Goal: Information Seeking & Learning: Learn about a topic

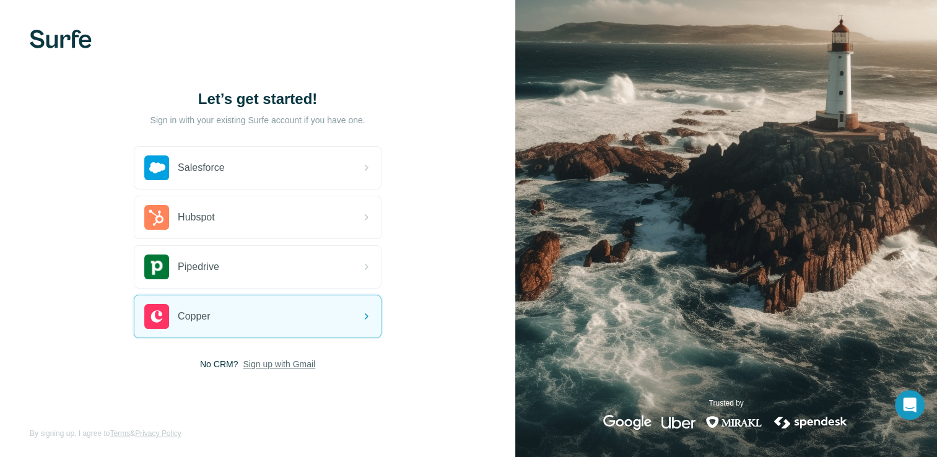
click at [270, 361] on span "Sign up with Gmail" at bounding box center [279, 364] width 72 height 12
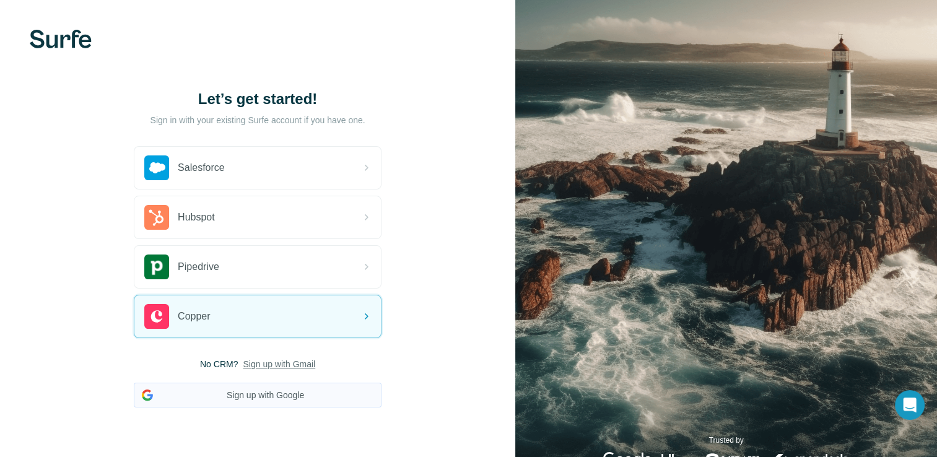
click at [277, 391] on button "Sign up with Google" at bounding box center [258, 395] width 248 height 25
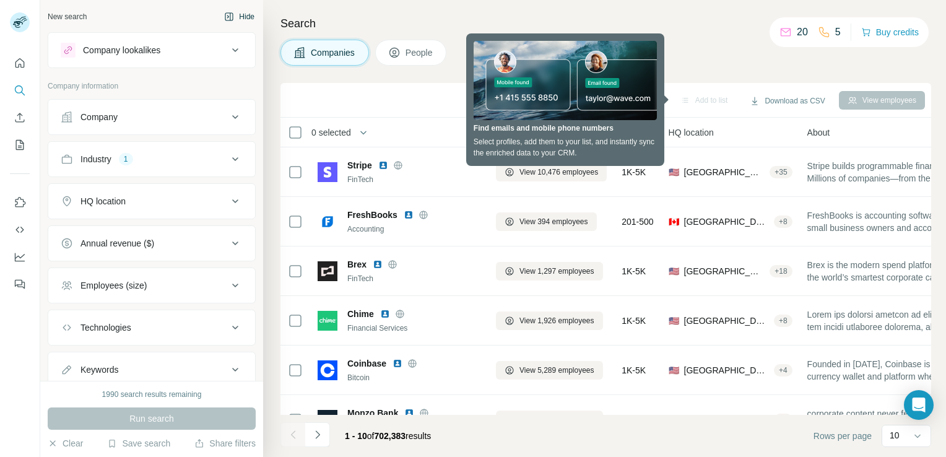
click at [236, 19] on button "Hide" at bounding box center [240, 16] width 48 height 19
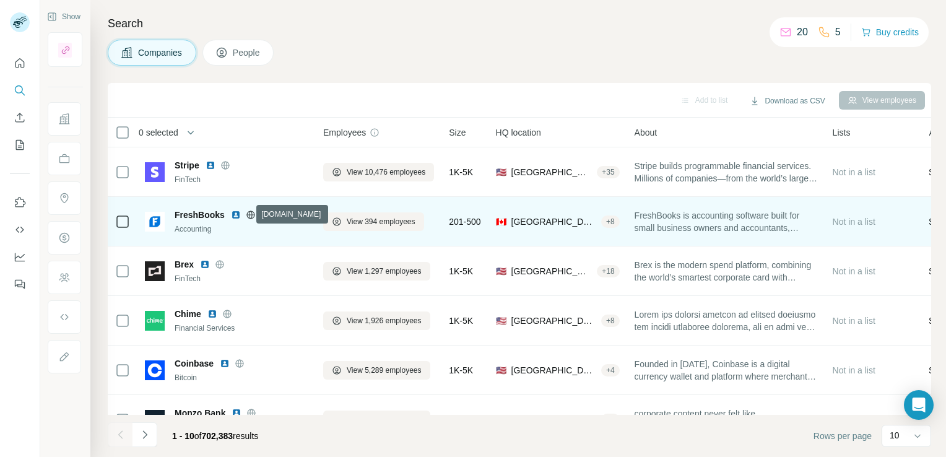
click at [249, 214] on icon at bounding box center [250, 215] width 3 height 8
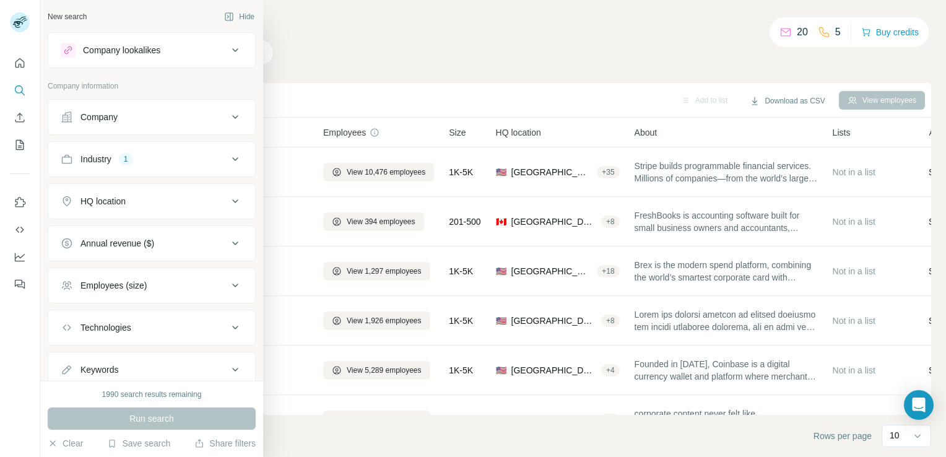
click at [228, 118] on icon at bounding box center [235, 117] width 15 height 15
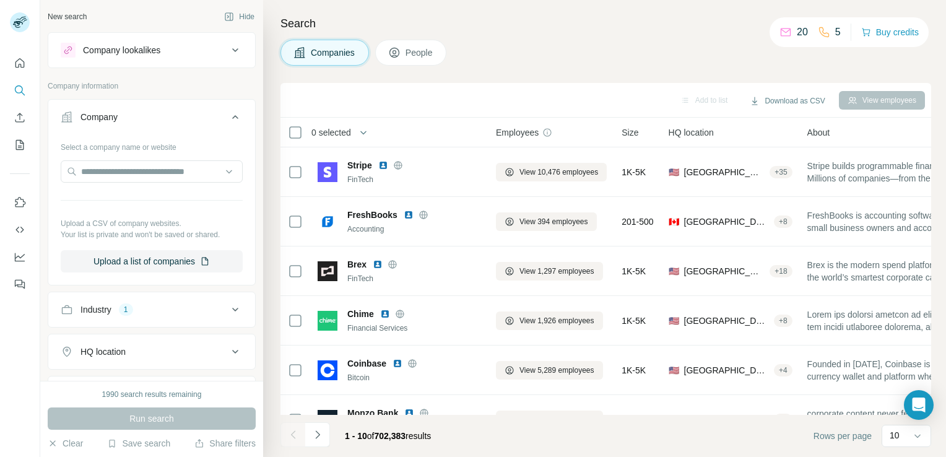
click at [213, 302] on button "Industry 1" at bounding box center [151, 310] width 207 height 30
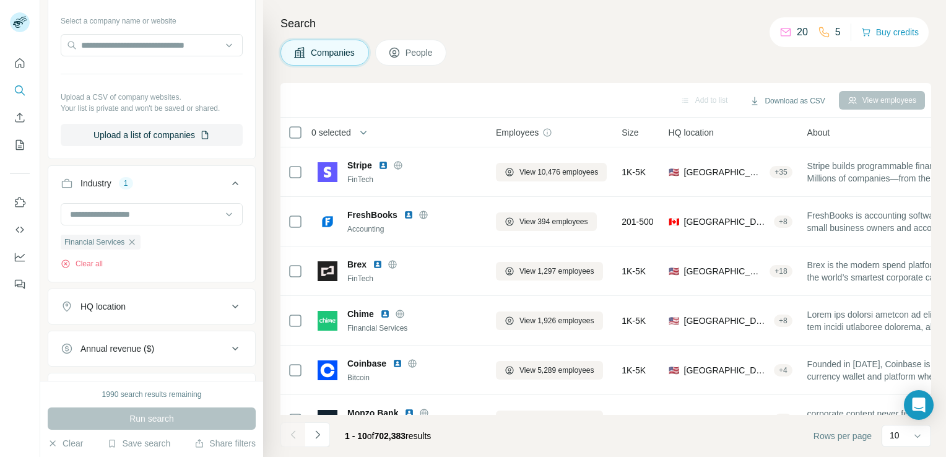
scroll to position [139, 0]
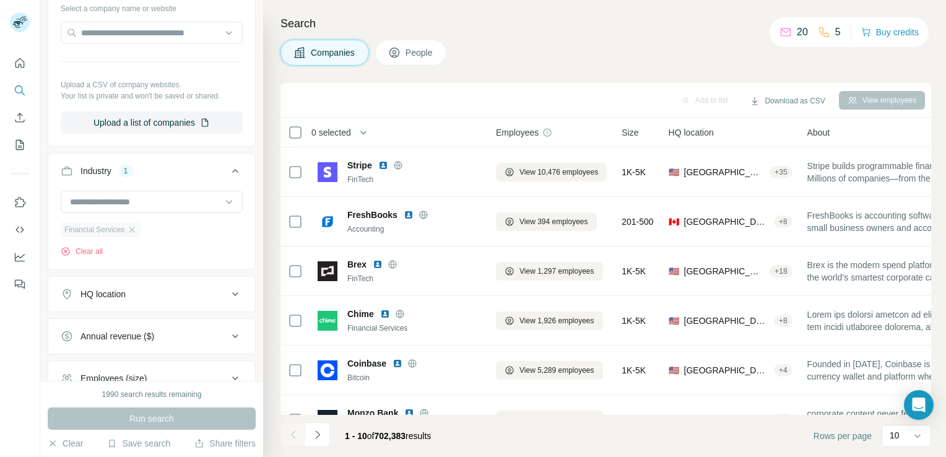
click at [107, 231] on span "Financial Services" at bounding box center [94, 229] width 60 height 11
click at [99, 202] on input at bounding box center [145, 202] width 153 height 14
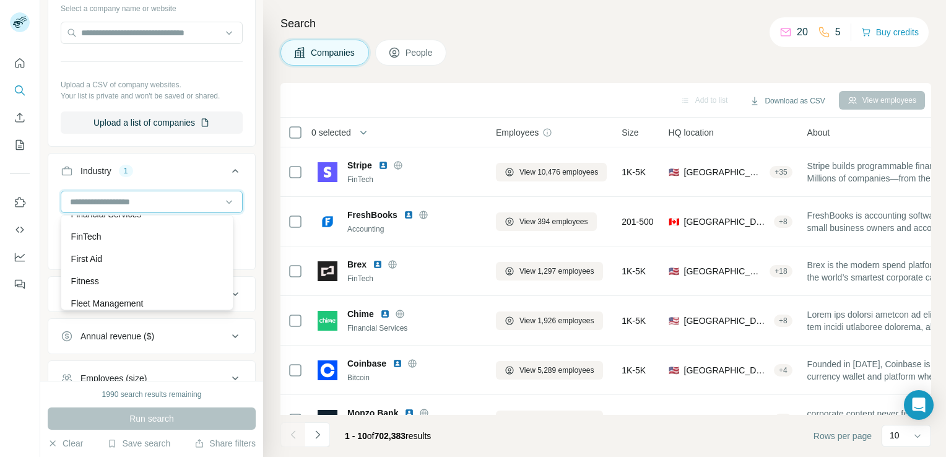
scroll to position [5068, 0]
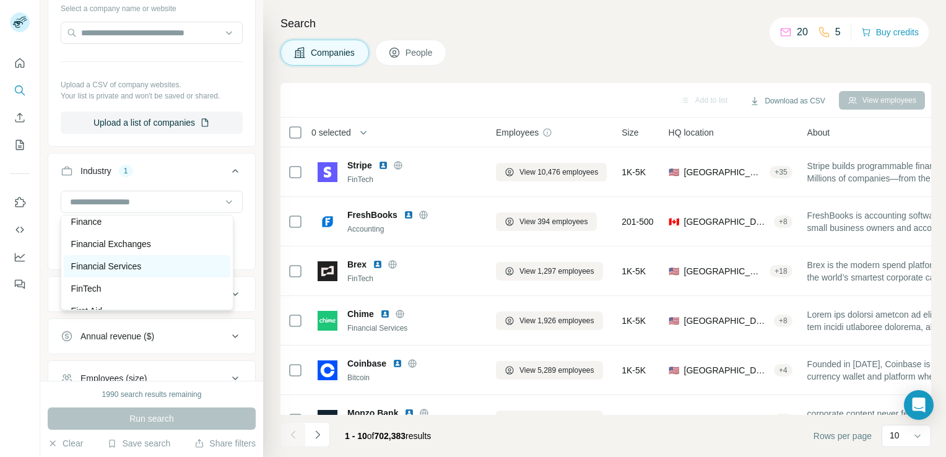
click at [90, 272] on p "Financial Services" at bounding box center [106, 266] width 71 height 12
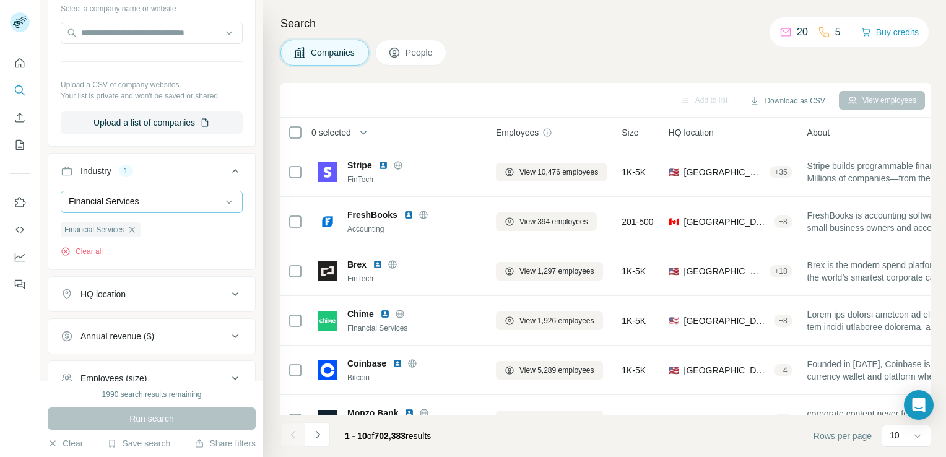
click at [183, 200] on div "Financial Services" at bounding box center [145, 201] width 153 height 12
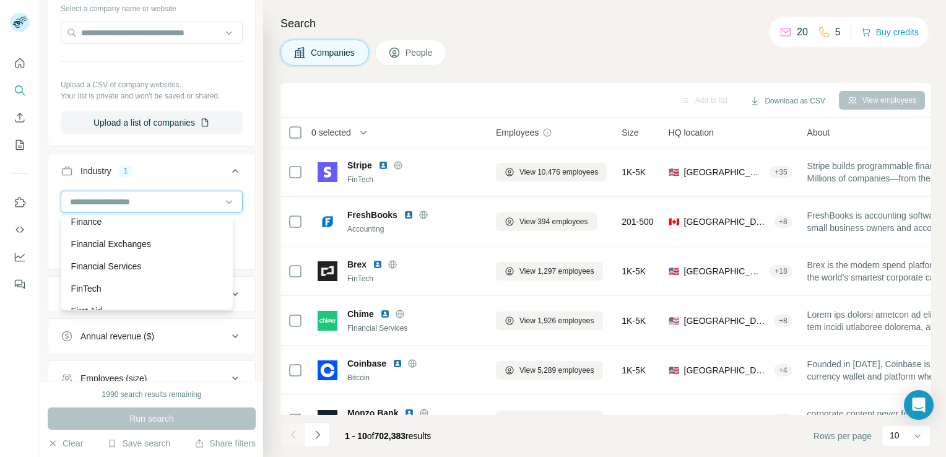
scroll to position [0, 0]
click at [124, 272] on p "Financial Services" at bounding box center [106, 266] width 71 height 12
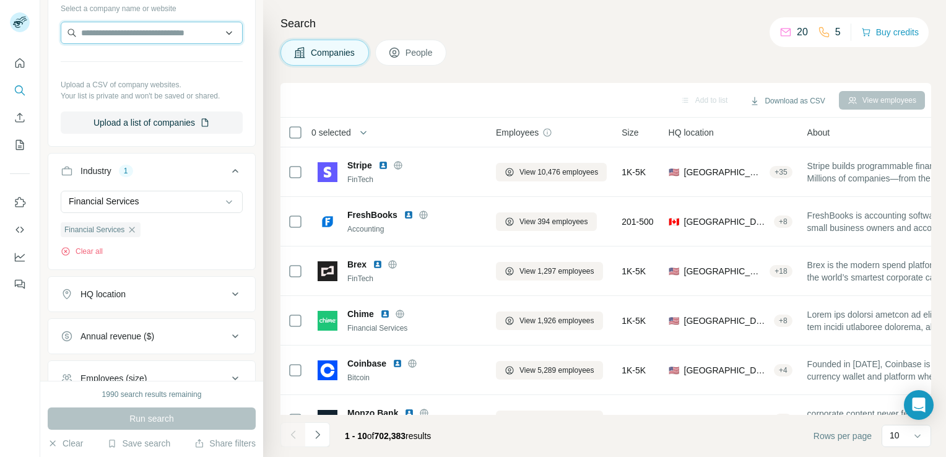
click at [155, 33] on input "text" at bounding box center [152, 33] width 182 height 22
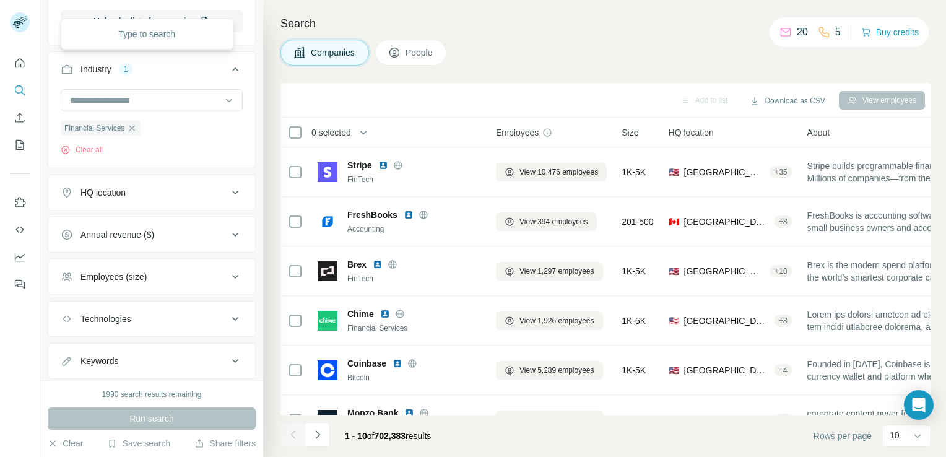
scroll to position [271, 0]
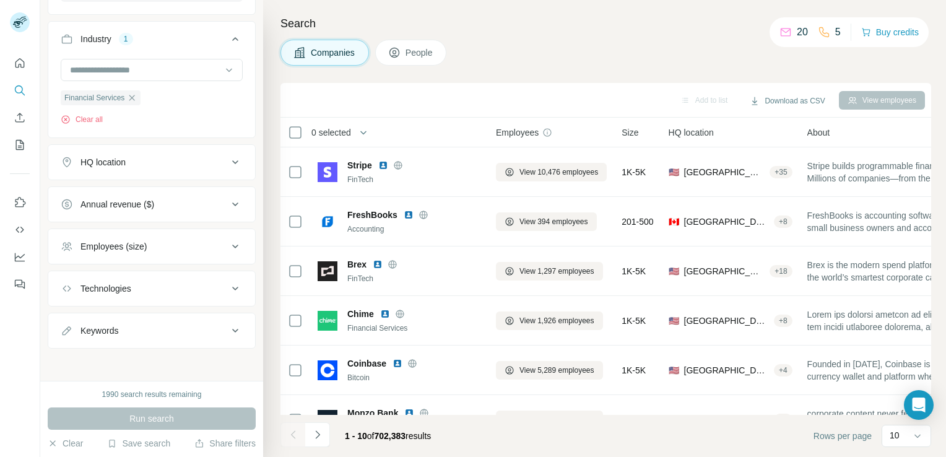
click at [228, 165] on icon at bounding box center [235, 162] width 15 height 15
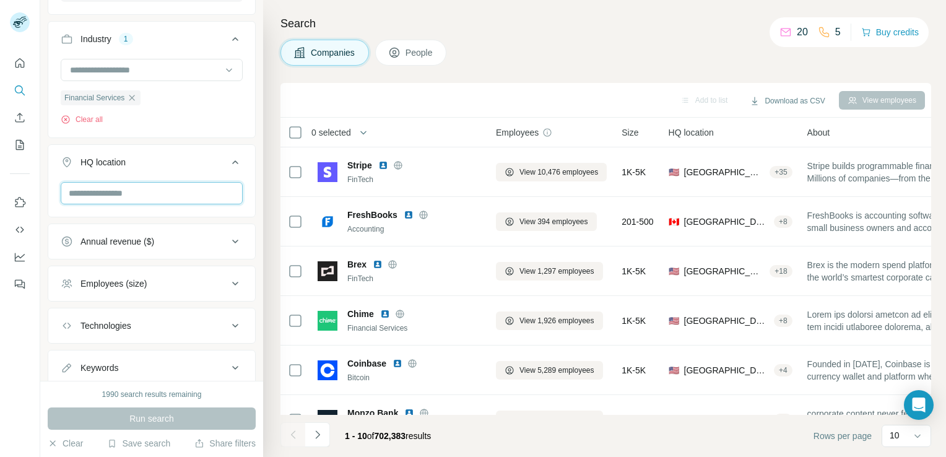
click at [147, 197] on input "text" at bounding box center [152, 193] width 182 height 22
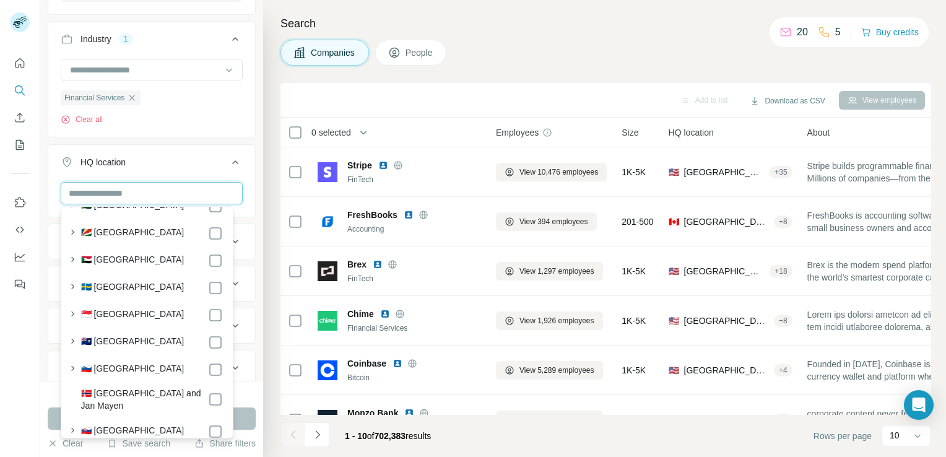
scroll to position [5246, 0]
click at [137, 186] on input "text" at bounding box center [152, 193] width 182 height 22
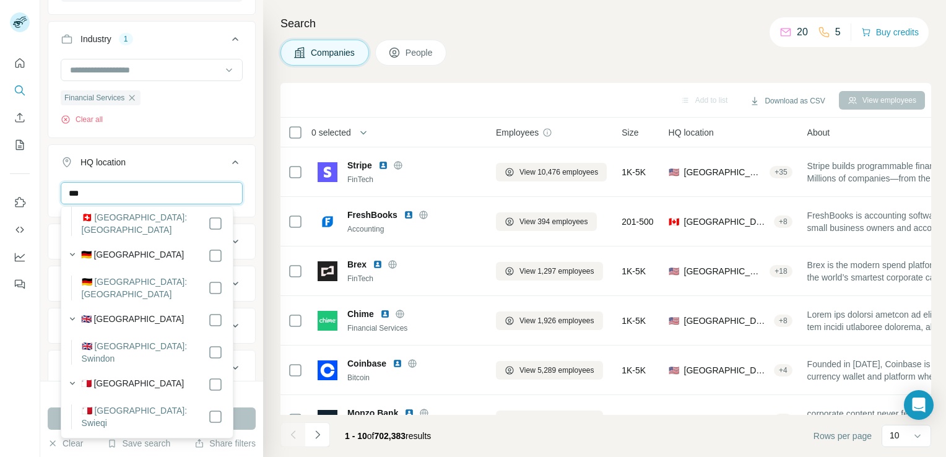
scroll to position [0, 0]
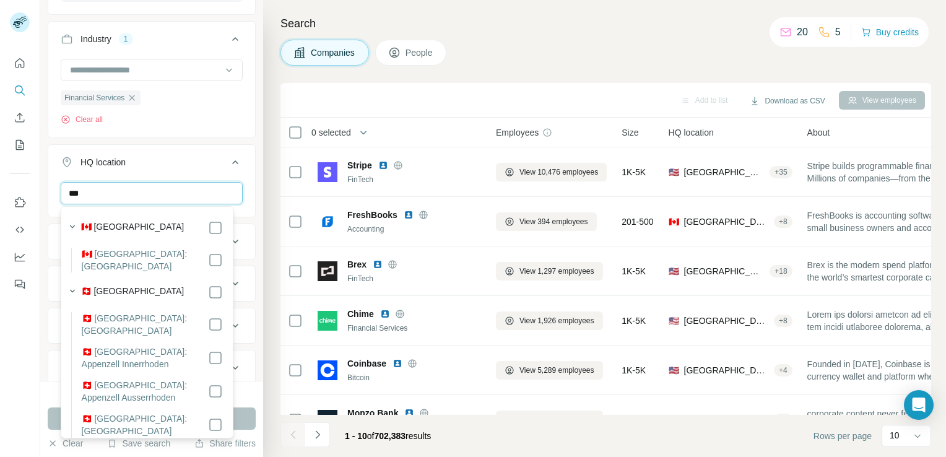
type input "***"
click at [112, 285] on label "🇨🇭 [GEOGRAPHIC_DATA]" at bounding box center [132, 292] width 103 height 15
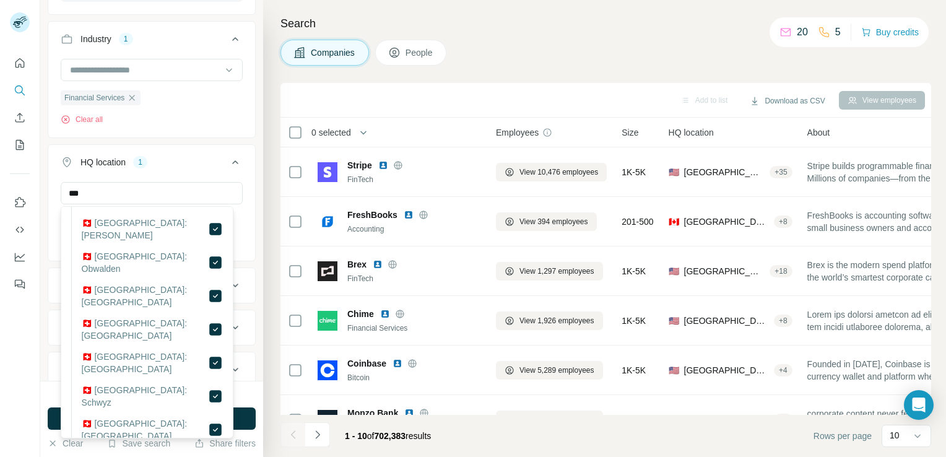
scroll to position [679, 0]
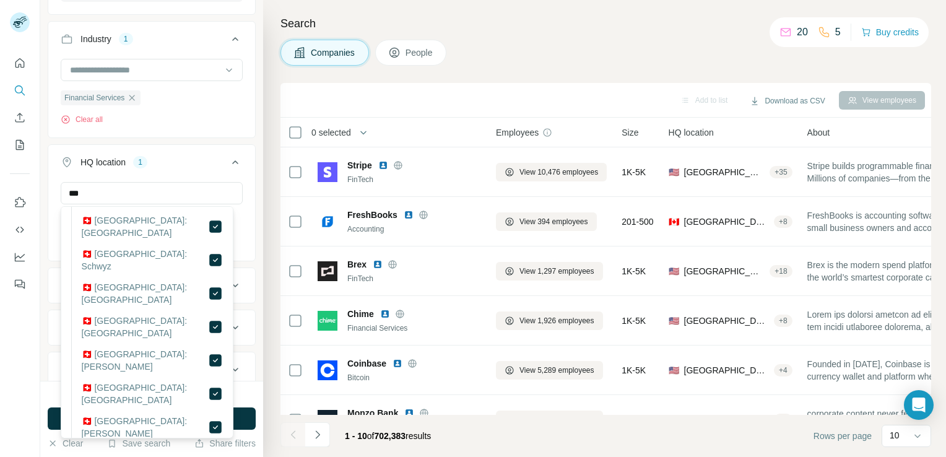
click at [321, 53] on span "Companies" at bounding box center [333, 52] width 45 height 12
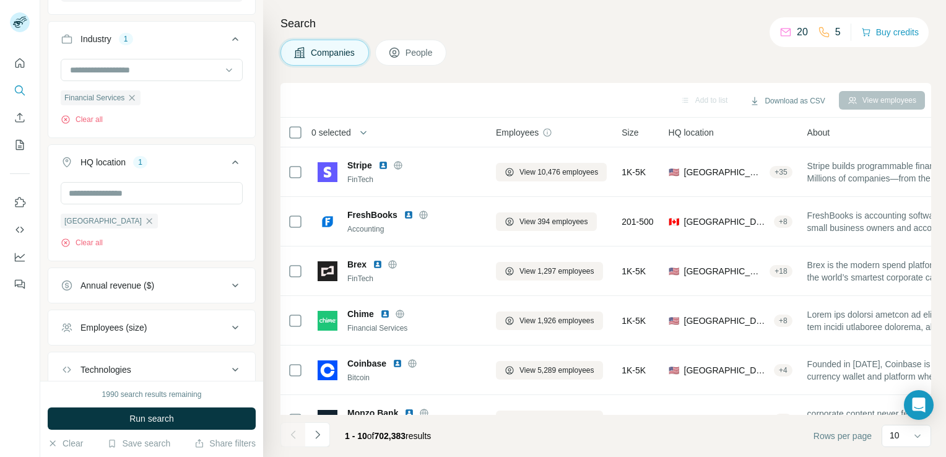
click at [337, 53] on span "Companies" at bounding box center [333, 52] width 45 height 12
click at [324, 53] on span "Companies" at bounding box center [333, 52] width 45 height 12
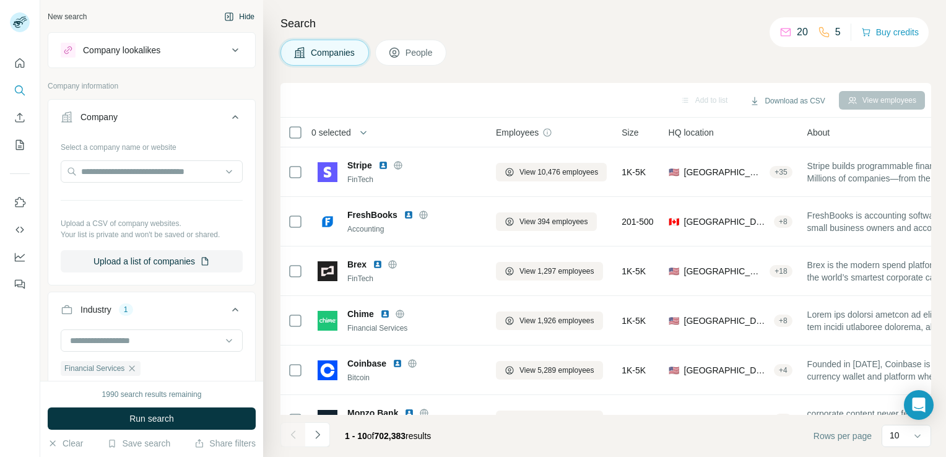
click at [243, 15] on button "Hide" at bounding box center [240, 16] width 48 height 19
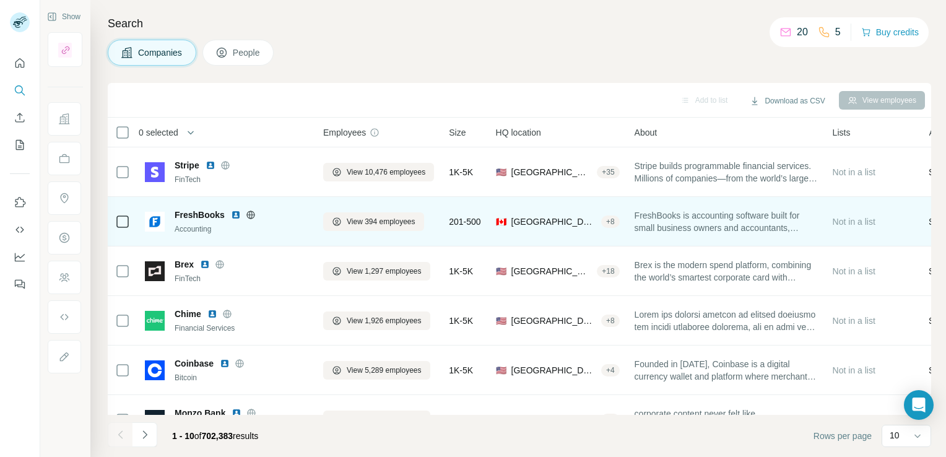
scroll to position [233, 0]
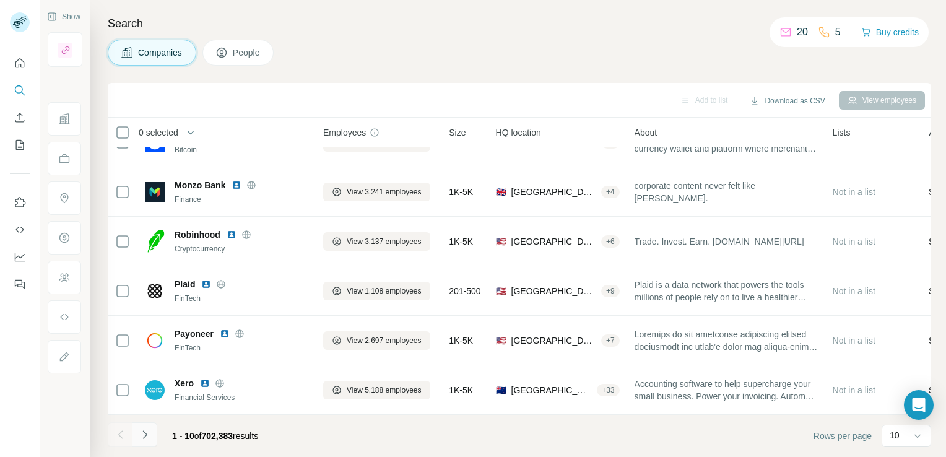
click at [147, 440] on icon "Navigate to next page" at bounding box center [145, 435] width 12 height 12
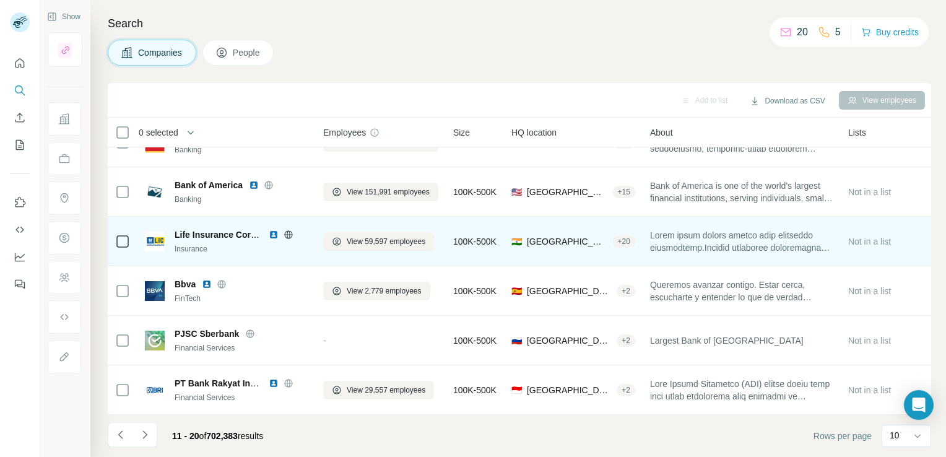
click at [742, 240] on span at bounding box center [741, 241] width 183 height 25
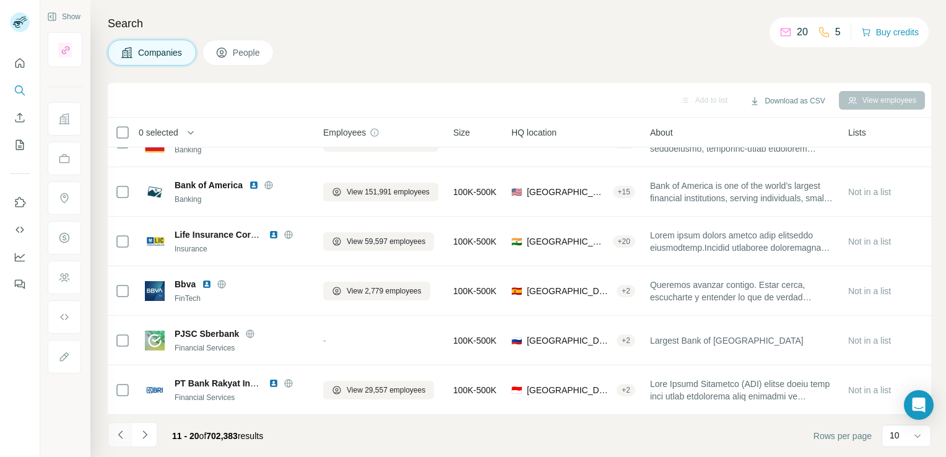
click at [117, 437] on icon "Navigate to previous page" at bounding box center [121, 435] width 12 height 12
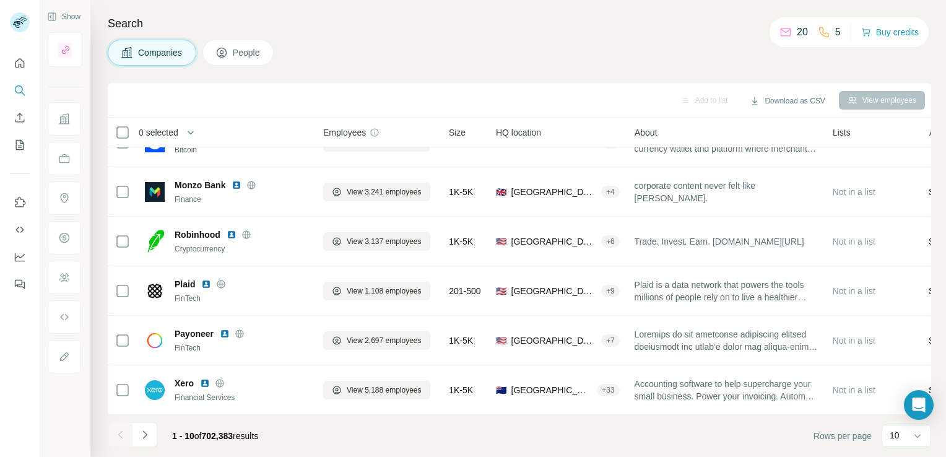
click at [117, 437] on div at bounding box center [120, 434] width 25 height 25
click at [144, 437] on icon "Navigate to next page" at bounding box center [144, 434] width 4 height 8
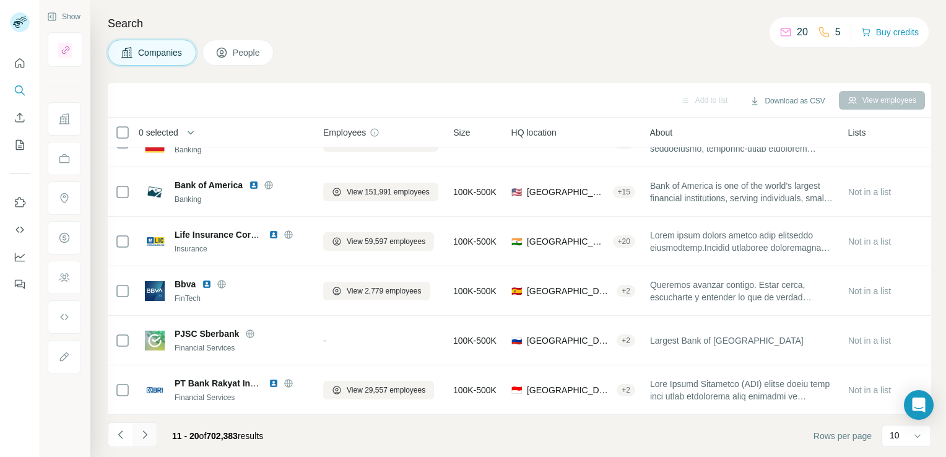
click at [144, 437] on icon "Navigate to next page" at bounding box center [144, 434] width 4 height 8
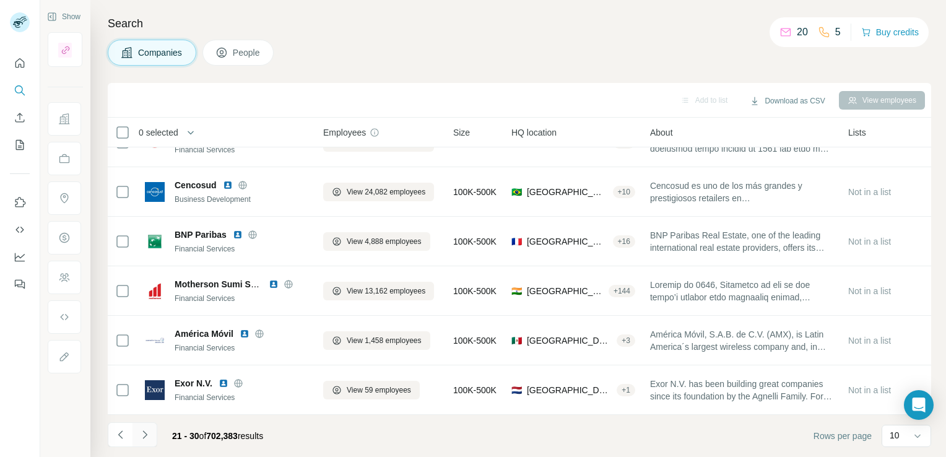
click at [146, 435] on icon "Navigate to next page" at bounding box center [144, 434] width 4 height 8
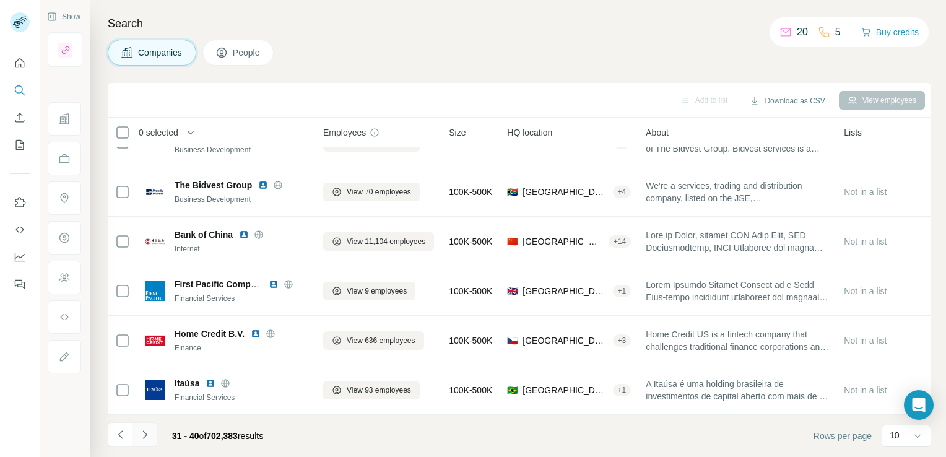
click at [152, 433] on button "Navigate to next page" at bounding box center [145, 434] width 25 height 25
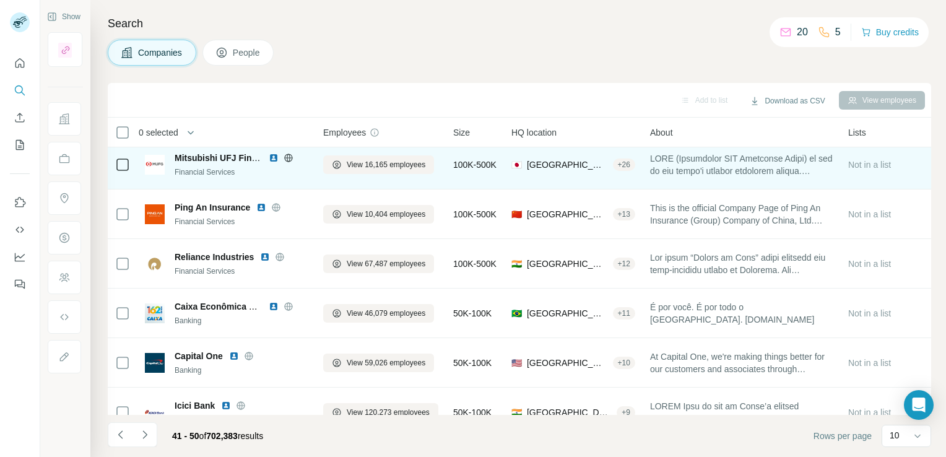
scroll to position [56, 0]
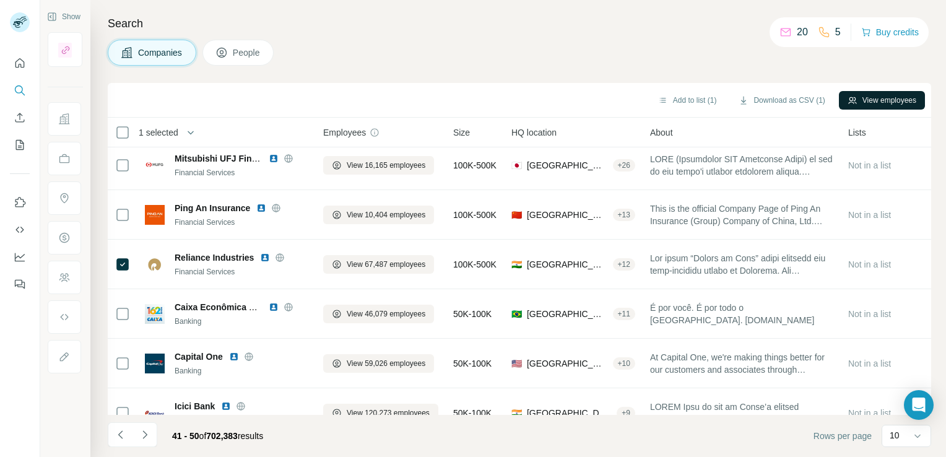
click at [869, 102] on button "View employees" at bounding box center [882, 100] width 86 height 19
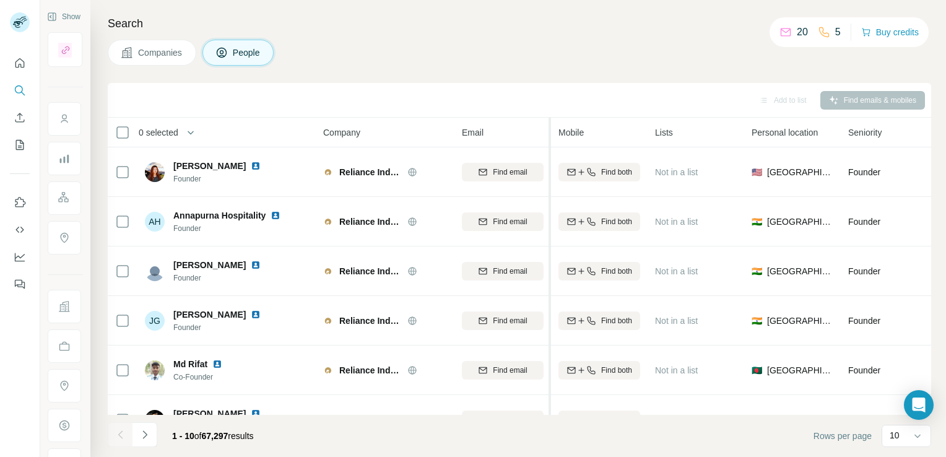
scroll to position [233, 0]
